Goal: Participate in discussion

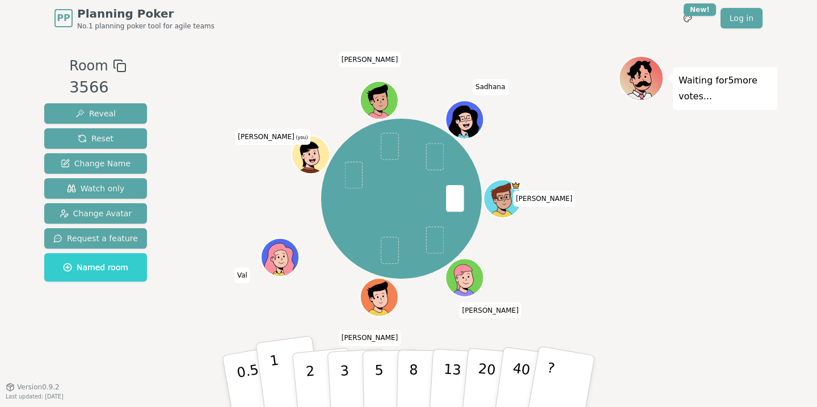
click at [282, 363] on button "1" at bounding box center [289, 382] width 68 height 92
click at [278, 362] on button "1" at bounding box center [289, 382] width 68 height 92
click at [279, 347] on button "1" at bounding box center [289, 382] width 68 height 92
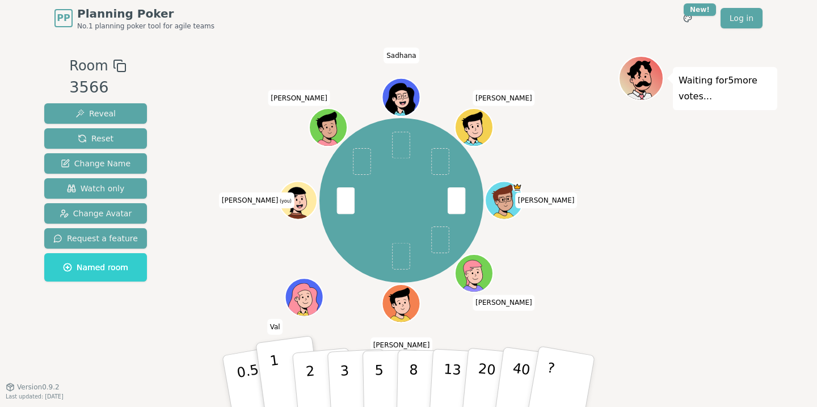
click at [279, 348] on button "1" at bounding box center [289, 382] width 68 height 92
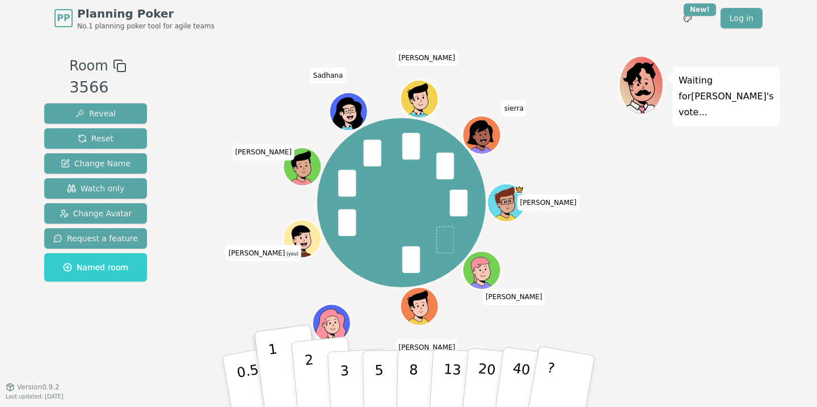
click at [307, 368] on p "2" at bounding box center [311, 383] width 15 height 62
click at [272, 364] on p "1" at bounding box center [277, 383] width 17 height 62
click at [242, 309] on div "[PERSON_NAME] [PERSON_NAME] [PERSON_NAME] (you) [PERSON_NAME] [PERSON_NAME]" at bounding box center [402, 203] width 434 height 254
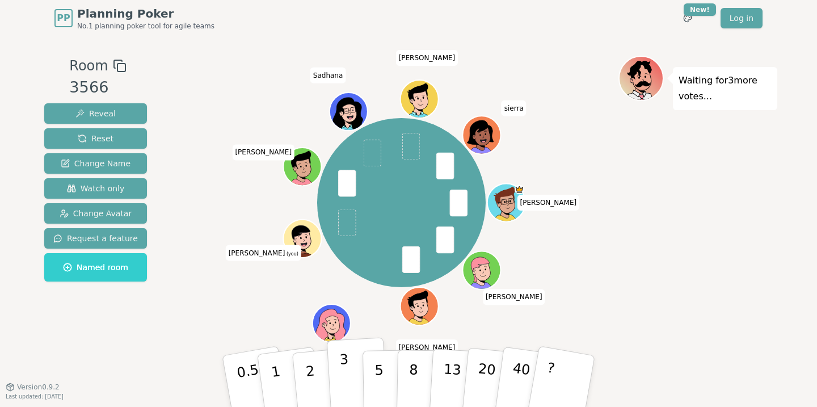
click at [345, 374] on p "3" at bounding box center [345, 382] width 12 height 62
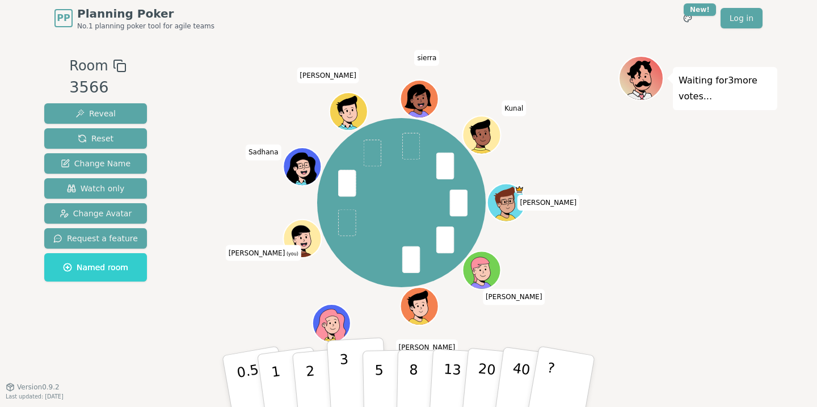
click at [342, 368] on p "3" at bounding box center [345, 382] width 12 height 62
click at [321, 368] on button "2" at bounding box center [323, 382] width 65 height 90
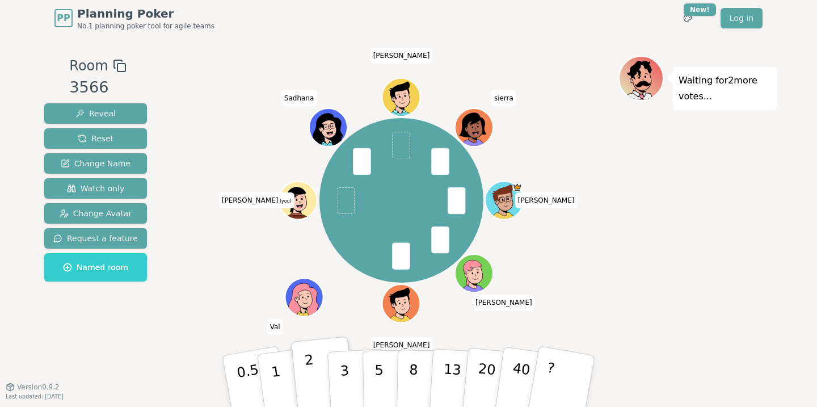
click at [312, 363] on p "2" at bounding box center [311, 383] width 15 height 62
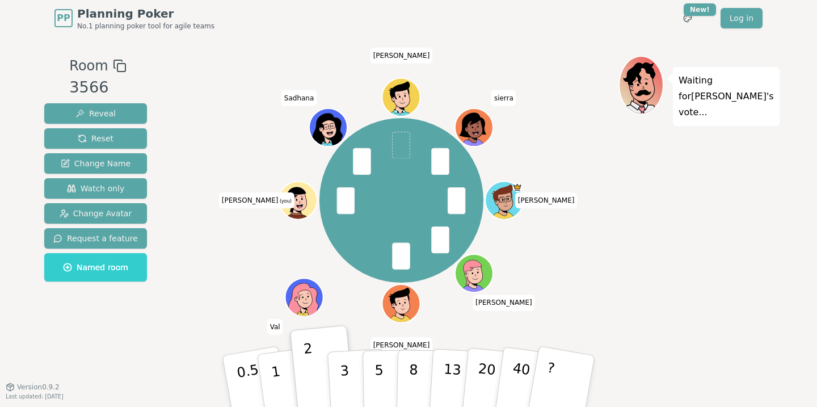
click at [207, 284] on div "[PERSON_NAME] [PERSON_NAME] [PERSON_NAME] (you) [PERSON_NAME]" at bounding box center [402, 201] width 434 height 250
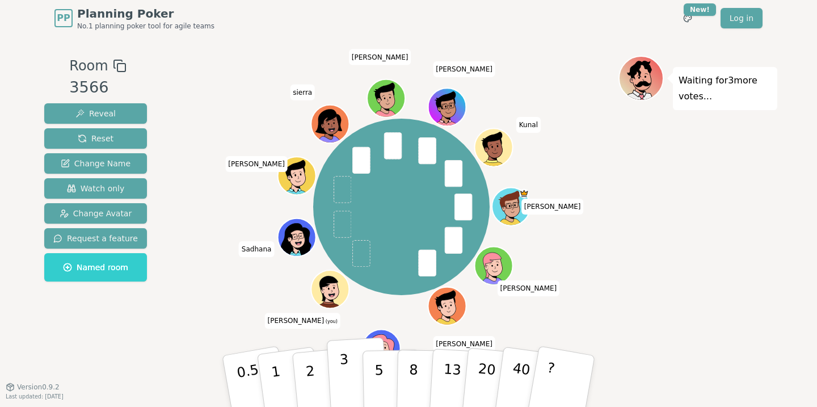
click at [343, 368] on p "3" at bounding box center [345, 382] width 12 height 62
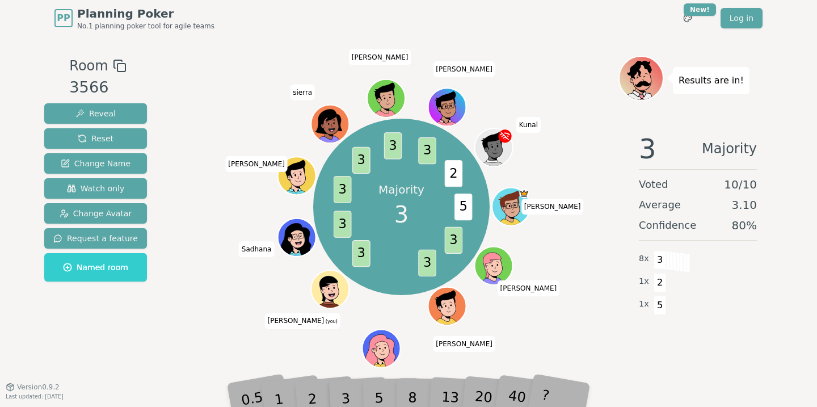
click at [584, 277] on div "Majority 3 5 3 3 3 3 3 3 3 3 2 [PERSON_NAME] [PERSON_NAME] [PERSON_NAME] (you) …" at bounding box center [402, 207] width 434 height 262
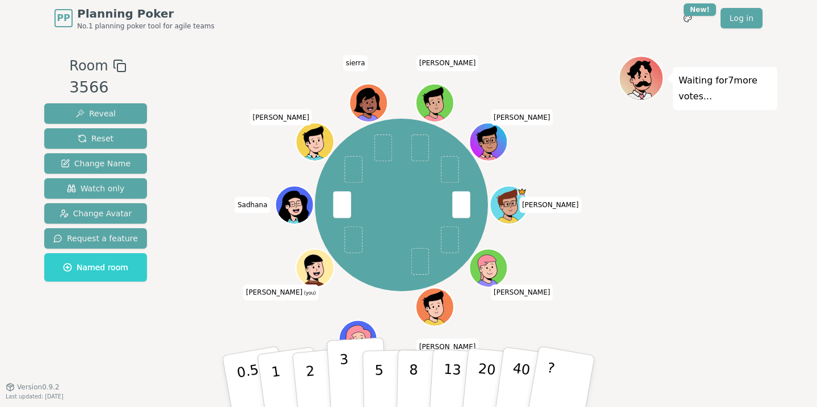
click at [336, 374] on button "3" at bounding box center [358, 381] width 62 height 89
click at [641, 256] on div "Waiting for 6 more votes..." at bounding box center [698, 212] width 159 height 312
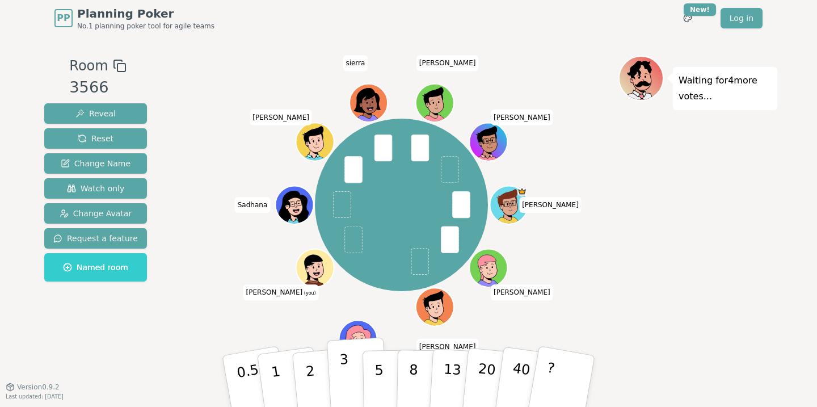
click at [343, 375] on p "3" at bounding box center [345, 382] width 12 height 62
click at [334, 368] on button "3" at bounding box center [358, 381] width 62 height 89
click at [676, 275] on div "Waiting for 2 more votes..." at bounding box center [698, 212] width 159 height 312
click at [343, 359] on p "3" at bounding box center [345, 382] width 12 height 62
click at [645, 265] on div "Waiting for 3 more votes..." at bounding box center [698, 212] width 159 height 312
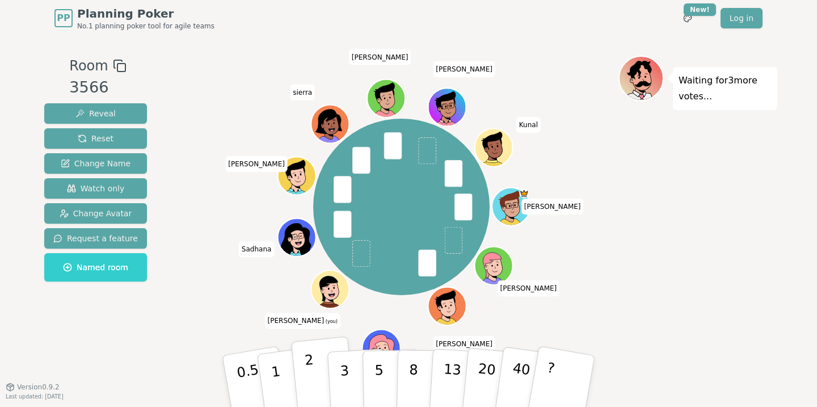
click at [307, 370] on p "2" at bounding box center [311, 383] width 15 height 62
click at [347, 370] on p "3" at bounding box center [345, 382] width 12 height 62
click at [345, 363] on p "3" at bounding box center [345, 382] width 12 height 62
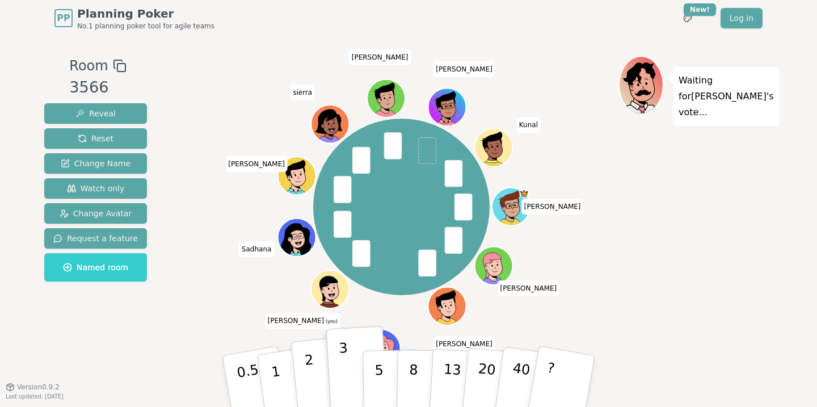
click at [308, 363] on p "2" at bounding box center [311, 383] width 15 height 62
